Goal: Information Seeking & Learning: Find specific fact

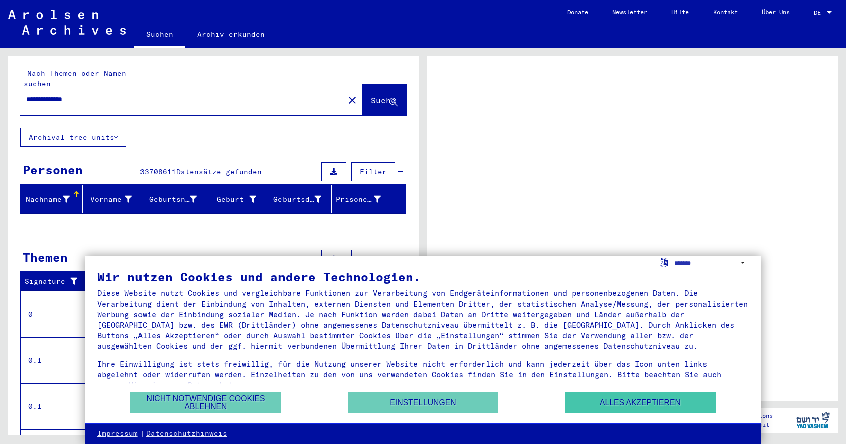
click at [642, 404] on button "Alles akzeptieren" at bounding box center [640, 402] width 151 height 21
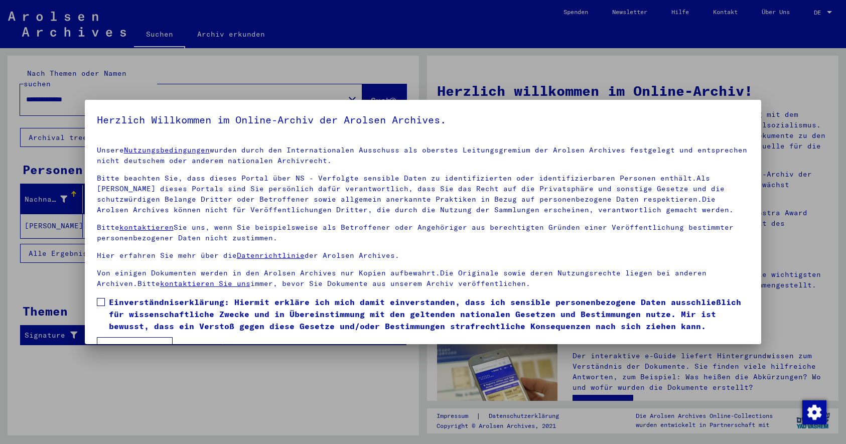
click at [128, 396] on div at bounding box center [423, 222] width 846 height 444
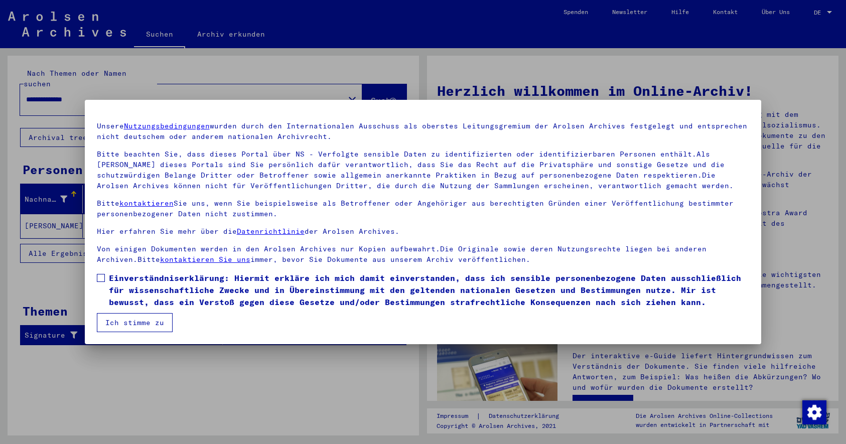
scroll to position [24, 0]
click at [101, 281] on span at bounding box center [101, 278] width 8 height 8
click at [119, 323] on button "Ich stimme zu" at bounding box center [135, 322] width 76 height 19
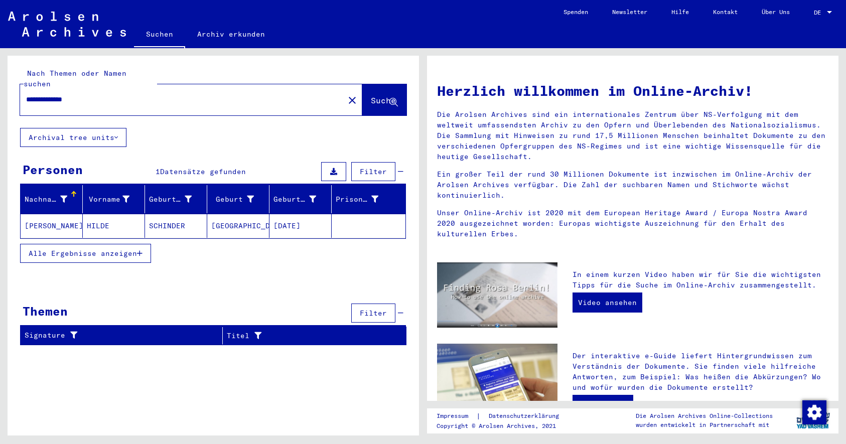
click at [232, 216] on mat-cell "[GEOGRAPHIC_DATA]" at bounding box center [238, 226] width 62 height 24
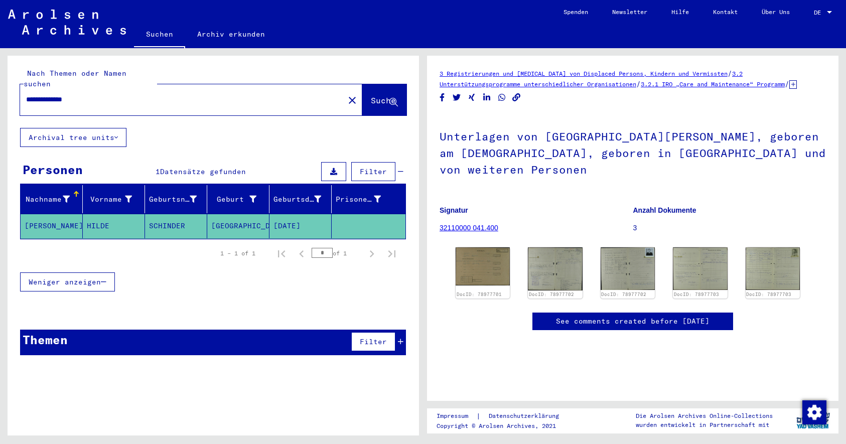
click at [195, 267] on div "Weniger anzeigen" at bounding box center [213, 281] width 386 height 29
